Goal: Task Accomplishment & Management: Use online tool/utility

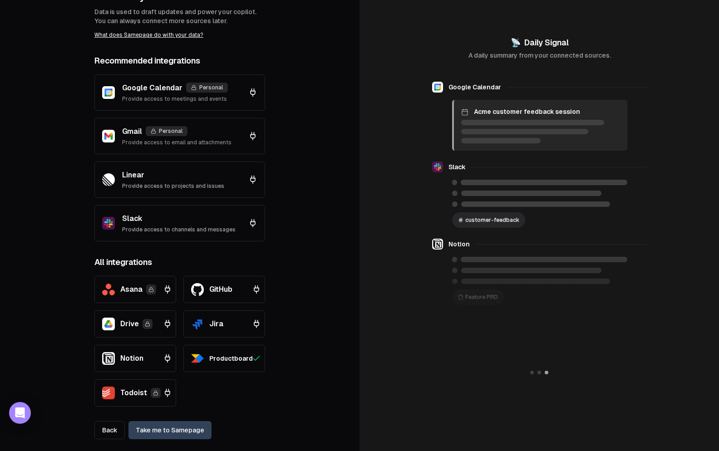
scroll to position [79, 0]
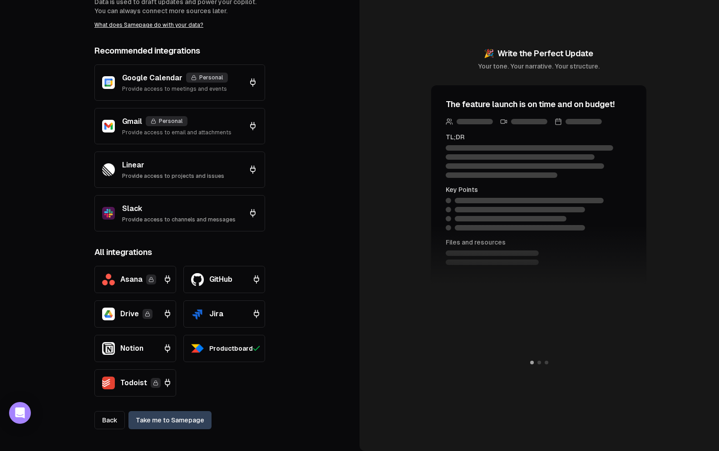
click at [251, 213] on icon at bounding box center [252, 213] width 9 height 9
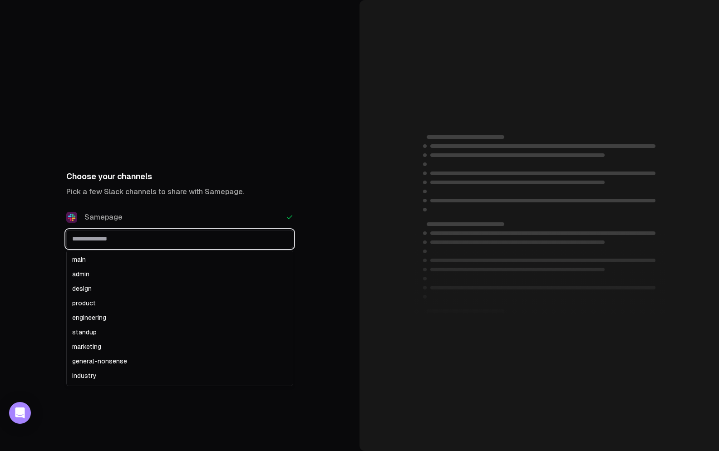
click at [132, 237] on input "text" at bounding box center [180, 239] width 226 height 16
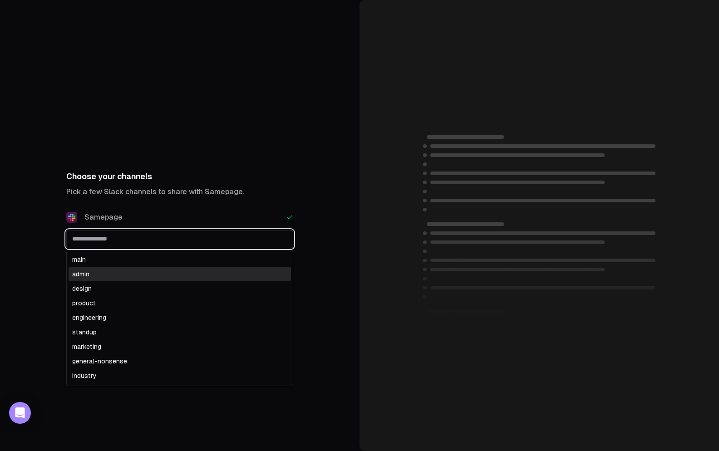
click at [132, 265] on div "main" at bounding box center [180, 259] width 222 height 15
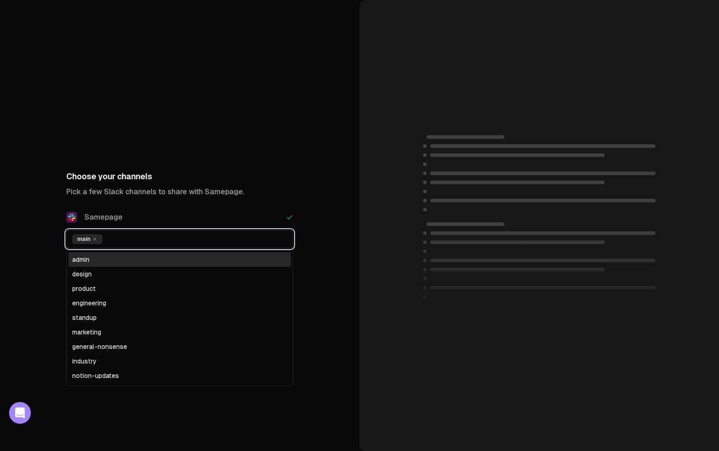
click at [145, 262] on div "admin" at bounding box center [180, 259] width 222 height 15
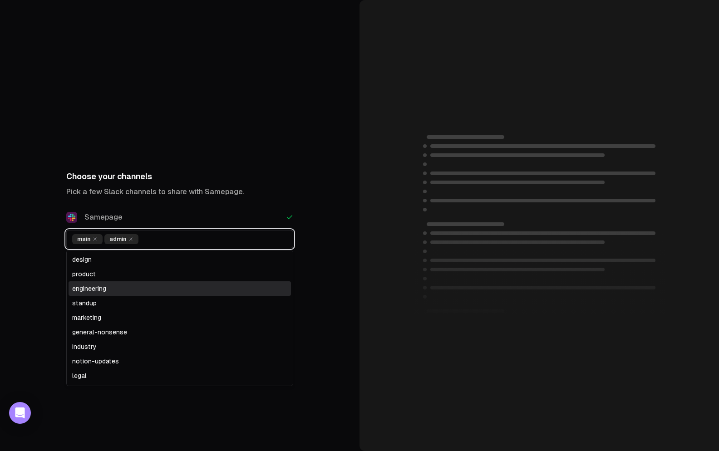
click at [150, 286] on div "engineering" at bounding box center [180, 288] width 222 height 15
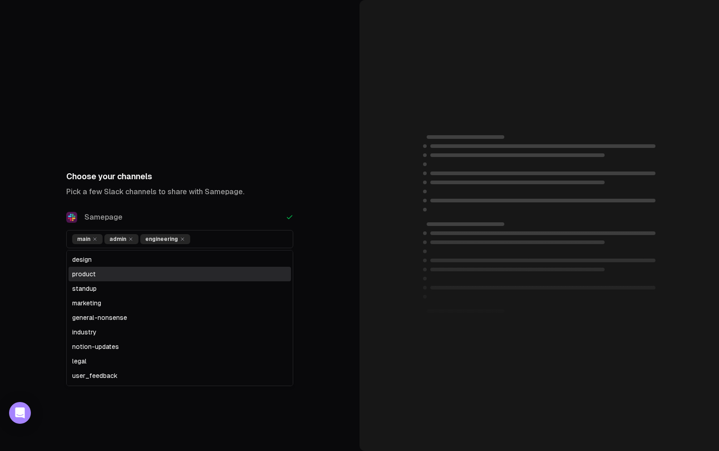
click at [250, 139] on div "Choose your channels Pick a few Slack channels to share with Samepage. Samepage…" at bounding box center [179, 225] width 359 height 451
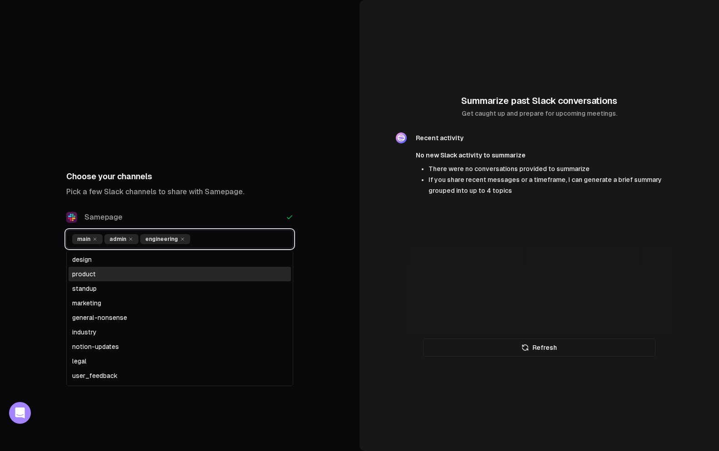
drag, startPoint x: 196, startPoint y: 241, endPoint x: 196, endPoint y: 248, distance: 6.8
click at [196, 241] on input "text" at bounding box center [240, 239] width 93 height 10
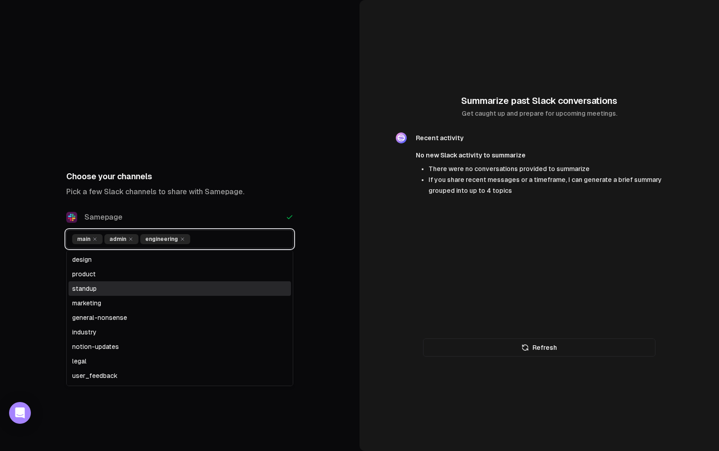
click at [167, 293] on div "standup" at bounding box center [180, 288] width 222 height 15
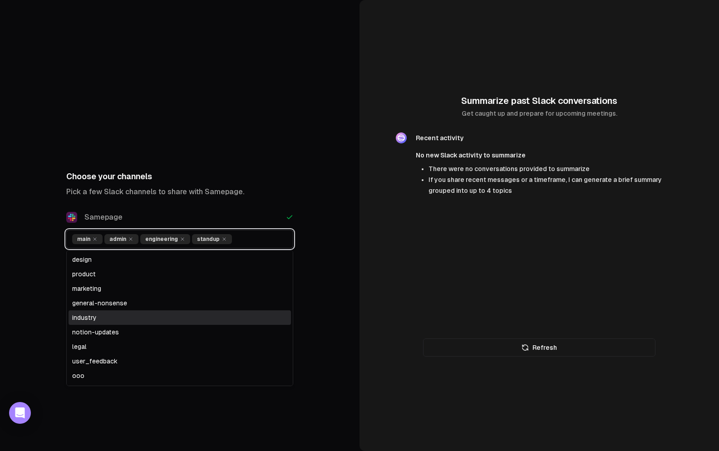
click at [175, 316] on div "industry" at bounding box center [180, 317] width 222 height 15
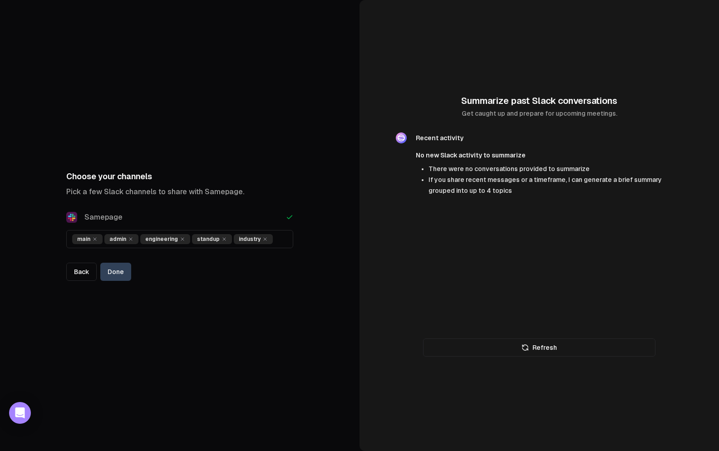
click at [273, 160] on div "Choose your channels Pick a few Slack channels to share with Samepage. Samepage…" at bounding box center [179, 225] width 359 height 451
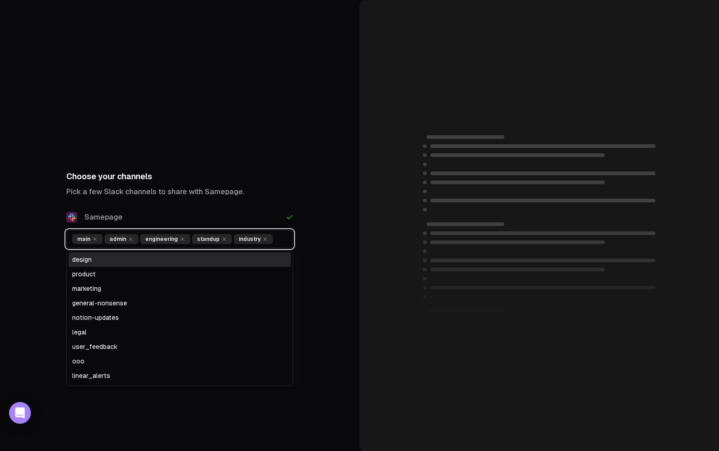
click at [285, 241] on input "text" at bounding box center [281, 239] width 11 height 10
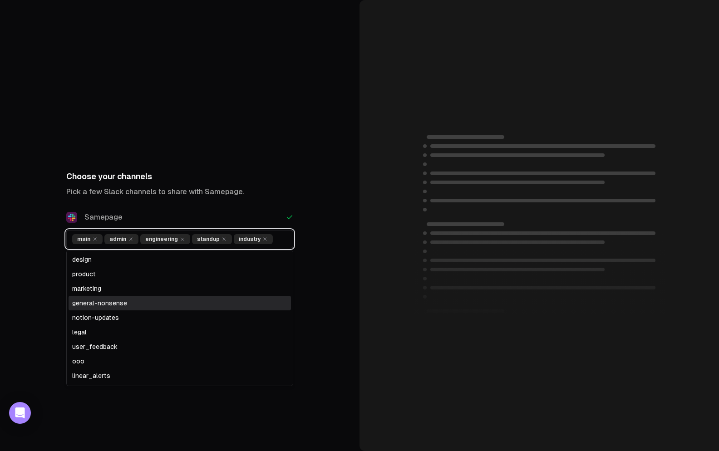
click at [200, 308] on div "general-nonsense" at bounding box center [180, 303] width 222 height 15
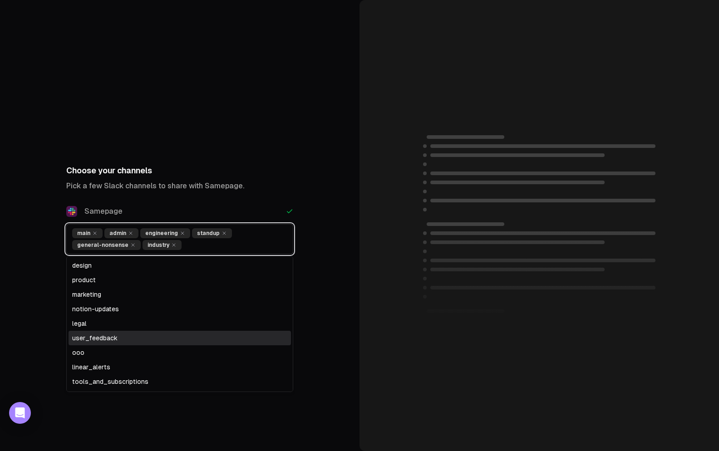
drag, startPoint x: 186, startPoint y: 341, endPoint x: 192, endPoint y: 330, distance: 13.2
click at [186, 341] on div "user_feedback" at bounding box center [180, 338] width 222 height 15
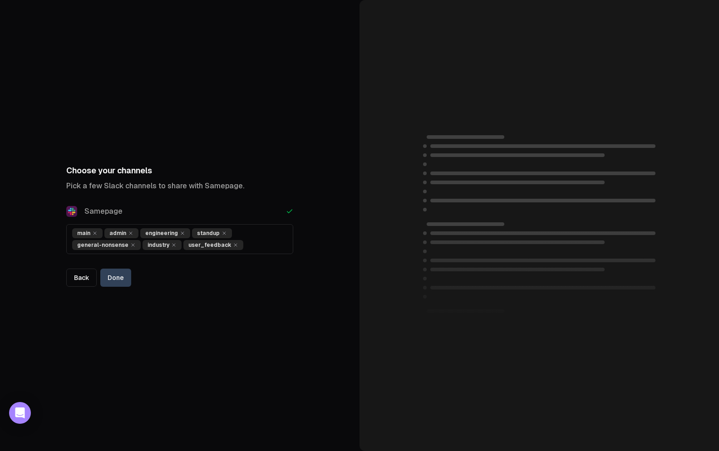
click at [294, 125] on div "Choose your channels Pick a few Slack channels to share with Samepage. Samepage…" at bounding box center [179, 225] width 359 height 451
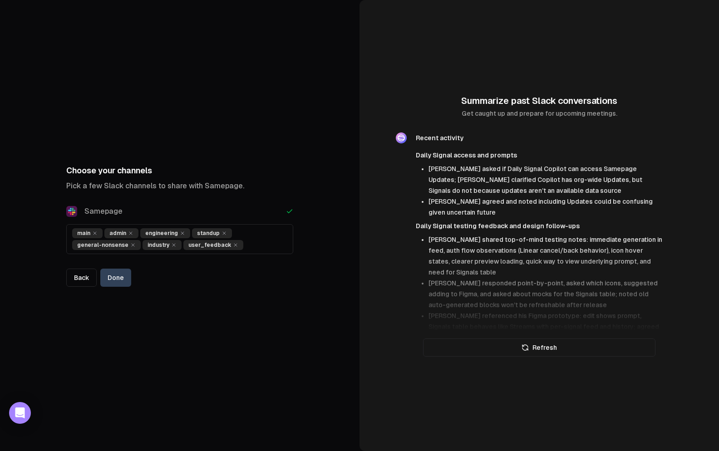
click at [558, 352] on button "Refresh" at bounding box center [539, 348] width 232 height 18
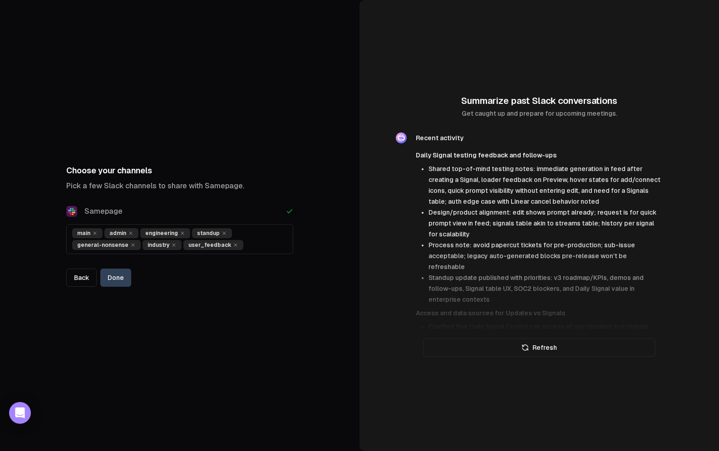
click at [119, 281] on button "Done" at bounding box center [115, 278] width 31 height 18
